Goal: Transaction & Acquisition: Purchase product/service

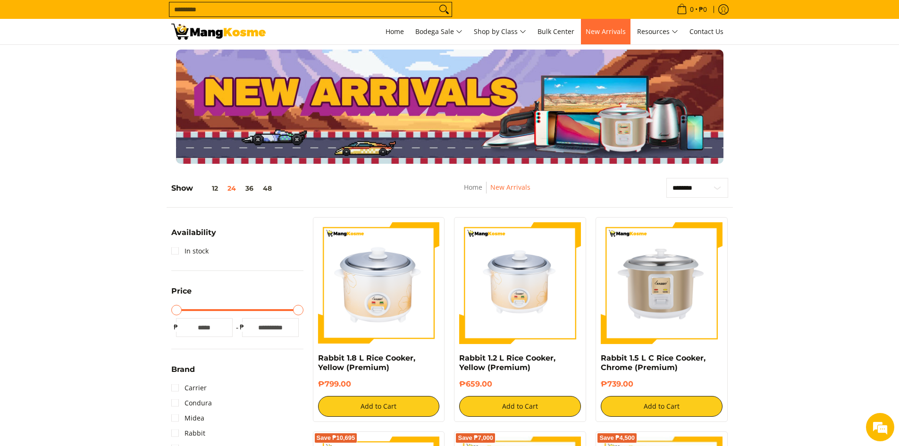
click at [610, 30] on span "New Arrivals" at bounding box center [605, 31] width 40 height 9
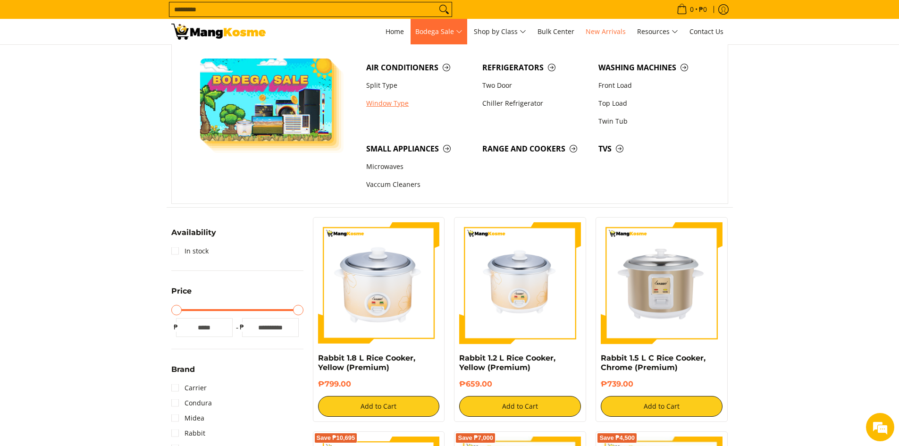
click at [397, 100] on link "Window Type" at bounding box center [419, 103] width 116 height 18
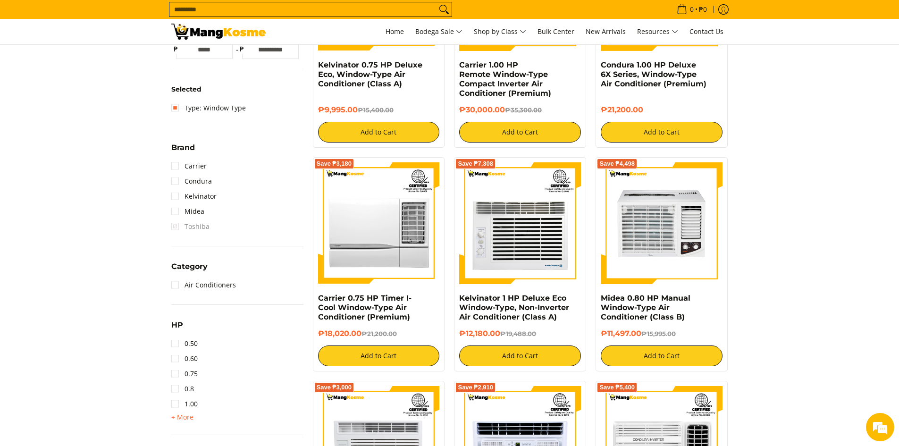
scroll to position [425, 0]
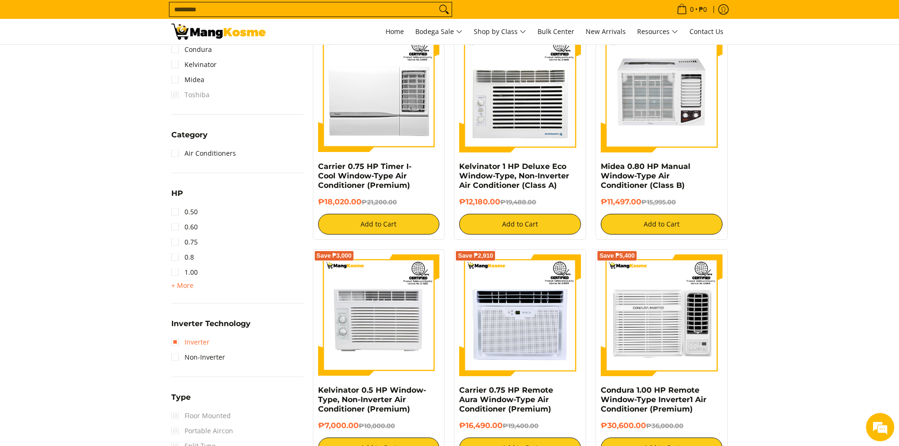
click at [179, 340] on link "Inverter" at bounding box center [190, 341] width 38 height 15
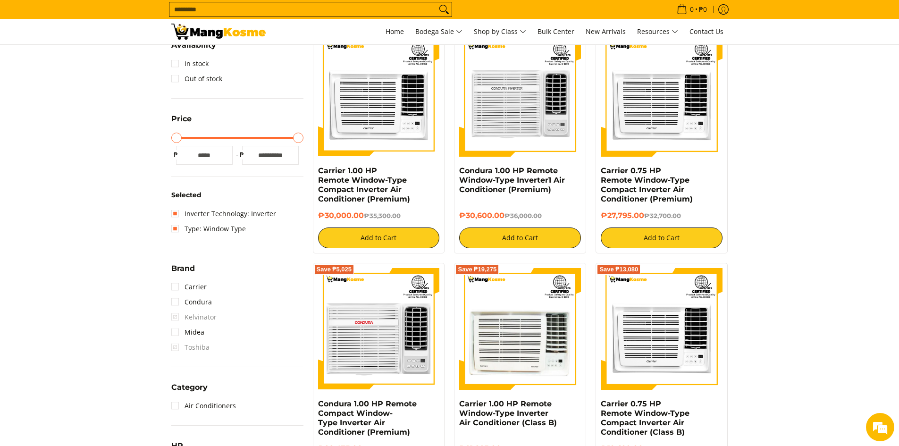
scroll to position [322, 0]
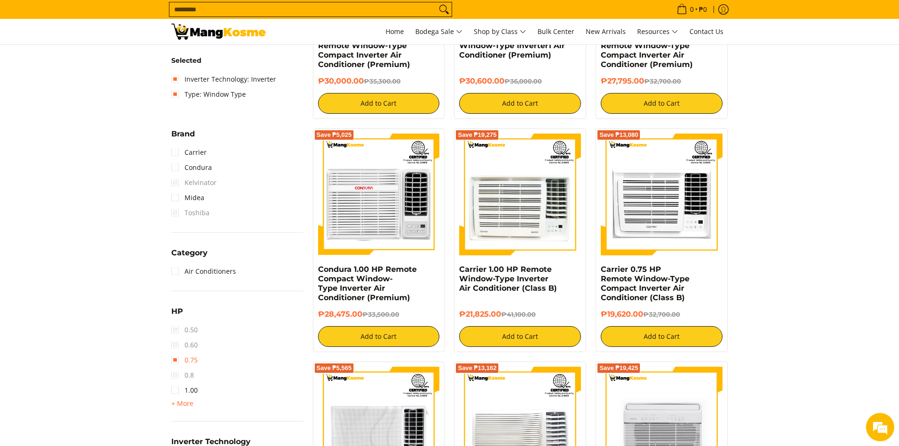
click at [177, 358] on link "0.75" at bounding box center [184, 359] width 26 height 15
